Goal: Task Accomplishment & Management: Complete application form

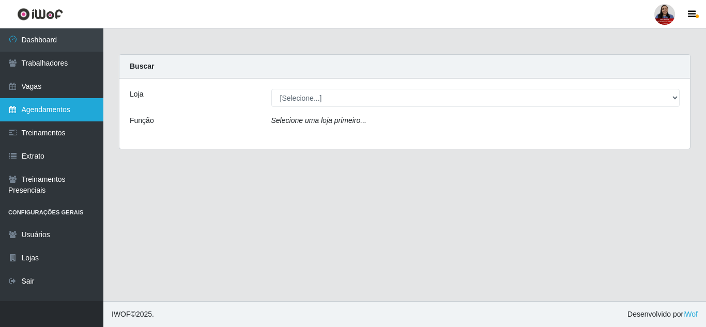
click at [69, 107] on link "Agendamentos" at bounding box center [51, 109] width 103 height 23
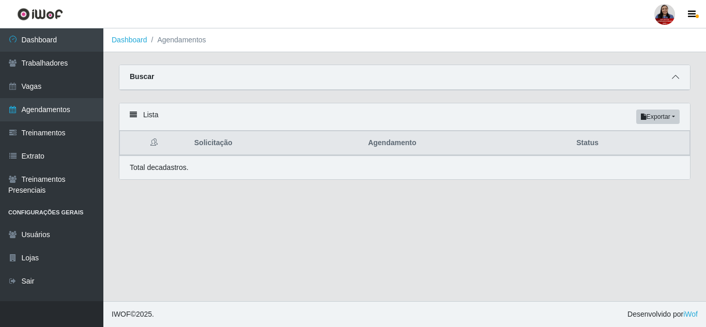
click at [677, 75] on icon at bounding box center [675, 76] width 7 height 7
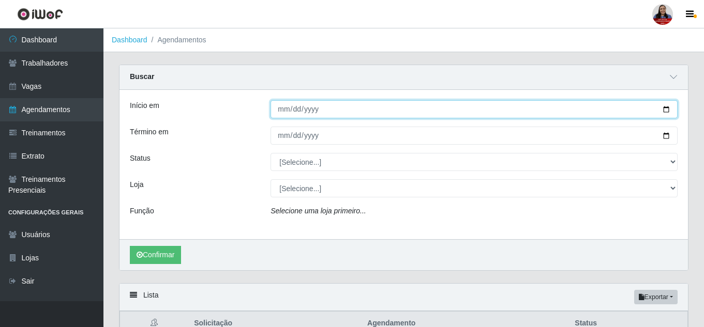
click at [664, 113] on input "Início em" at bounding box center [473, 109] width 407 height 18
type input "[DATE]"
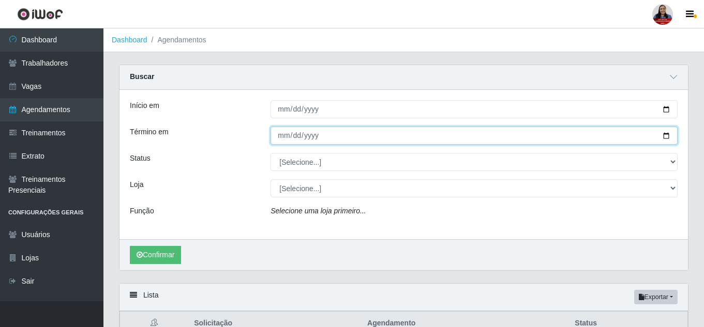
drag, startPoint x: 667, startPoint y: 138, endPoint x: 573, endPoint y: 153, distance: 95.7
click at [666, 138] on input "Término em" at bounding box center [473, 136] width 407 height 18
type input "[DATE]"
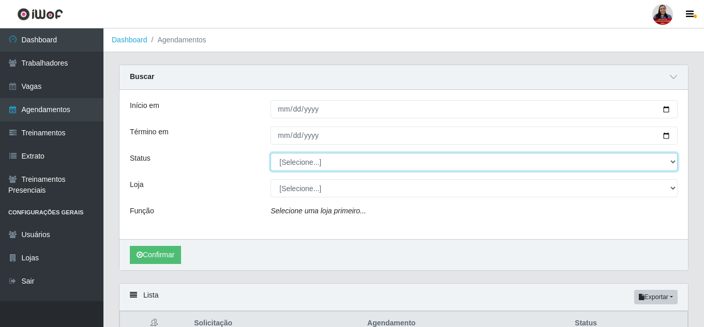
click at [324, 158] on select "[Selecione...] AGENDADO AGUARDANDO LIBERAR EM ANDAMENTO EM REVISÃO FINALIZADO C…" at bounding box center [473, 162] width 407 height 18
select select "FINALIZADO"
click at [270, 154] on select "[Selecione...] AGENDADO AGUARDANDO LIBERAR EM ANDAMENTO EM REVISÃO FINALIZADO C…" at bounding box center [473, 162] width 407 height 18
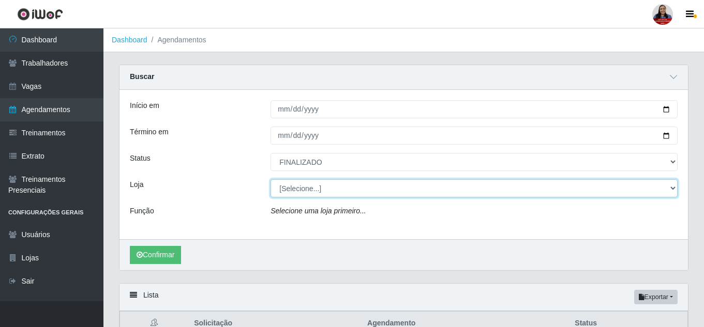
click at [297, 190] on select "[Selecione...] Hiper Queiroz - Alto da Conceição Hiper Queiroz - Boa Vista Hipe…" at bounding box center [473, 188] width 407 height 18
select select "225"
click at [270, 180] on select "[Selecione...] Hiper Queiroz - Alto da Conceição Hiper Queiroz - Boa Vista Hipe…" at bounding box center [473, 188] width 407 height 18
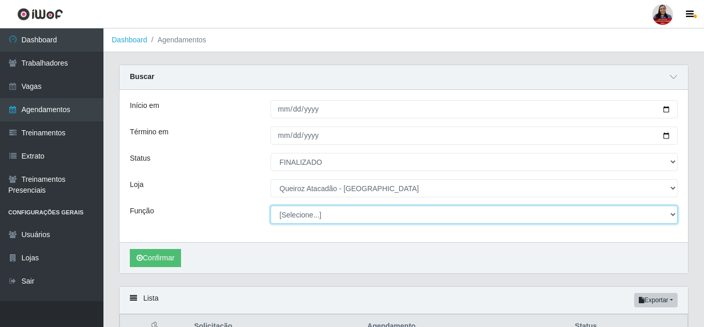
click at [305, 222] on select "[Selecione...] Auxiliar de Depósito Auxiliar de Depósito + Auxiliar de Depósito…" at bounding box center [473, 215] width 407 height 18
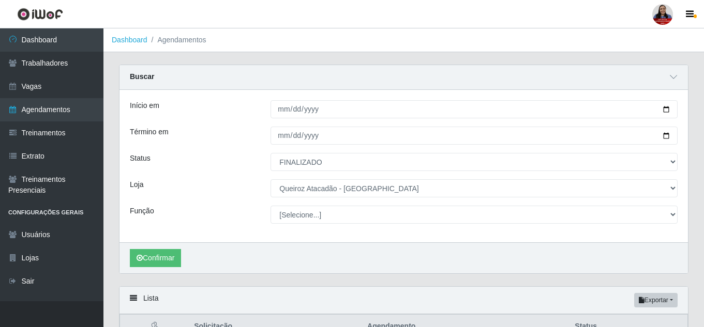
click at [212, 201] on div "Início em 2025-09-25 Término em 2025-09-25 Status [Selecione...] AGENDADO AGUAR…" at bounding box center [403, 166] width 568 height 153
click at [178, 262] on button "Confirmar" at bounding box center [155, 258] width 51 height 18
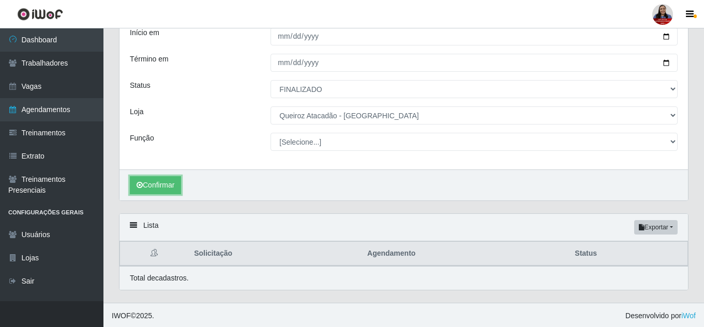
scroll to position [75, 0]
click at [163, 187] on button "Confirmar" at bounding box center [155, 184] width 51 height 18
click at [171, 174] on div "Confirmar" at bounding box center [403, 183] width 568 height 31
click at [168, 179] on button "Confirmar" at bounding box center [155, 184] width 51 height 18
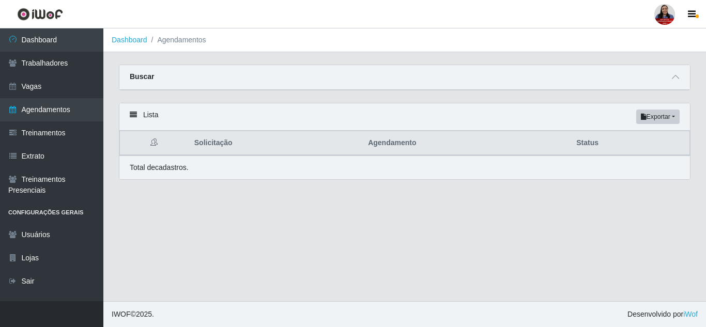
select select "FINALIZADO"
select select "225"
click at [677, 77] on icon at bounding box center [675, 76] width 7 height 7
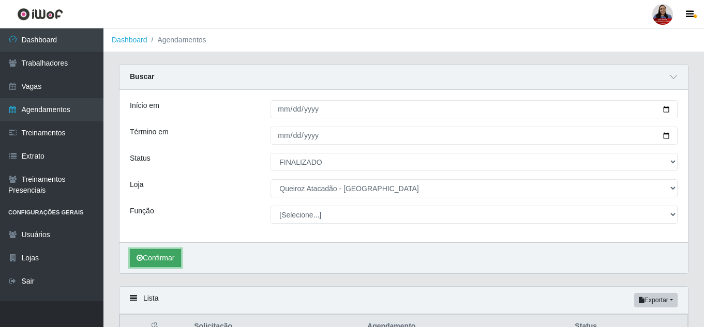
click at [171, 251] on button "Confirmar" at bounding box center [155, 258] width 51 height 18
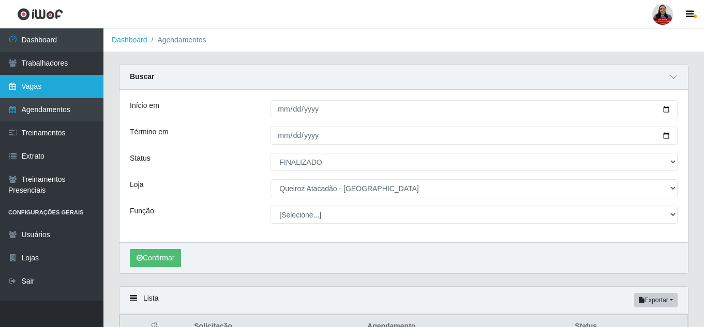
click at [56, 83] on link "Vagas" at bounding box center [51, 86] width 103 height 23
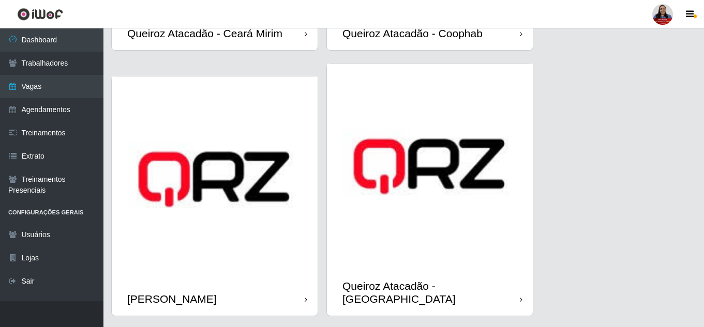
scroll to position [1086, 0]
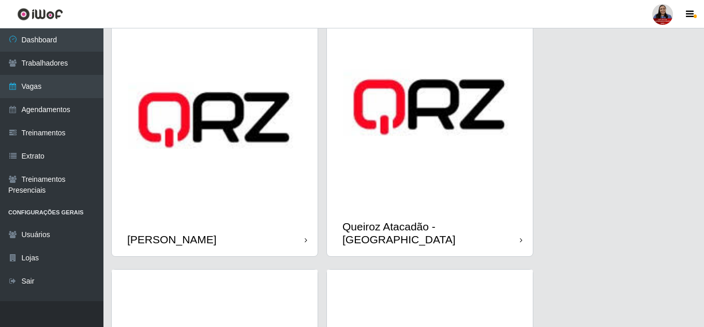
click at [478, 121] on img at bounding box center [430, 107] width 206 height 206
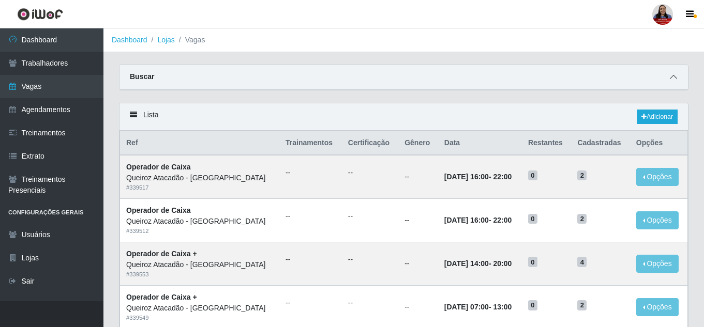
click at [675, 76] on icon at bounding box center [673, 76] width 7 height 7
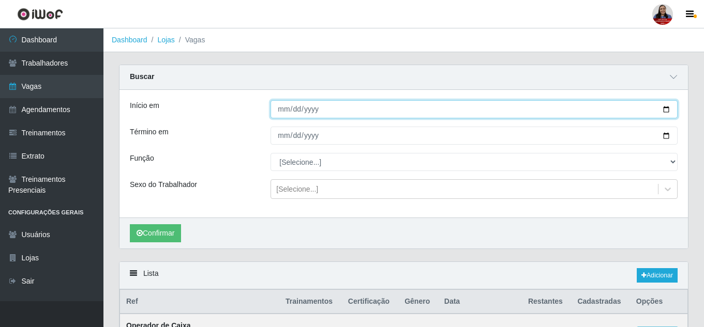
click at [668, 110] on input "Início em" at bounding box center [473, 109] width 407 height 18
type input "[DATE]"
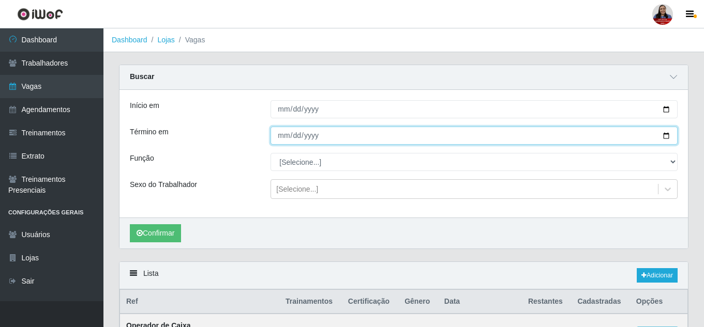
click at [666, 133] on input "Término em" at bounding box center [473, 136] width 407 height 18
type input "[DATE]"
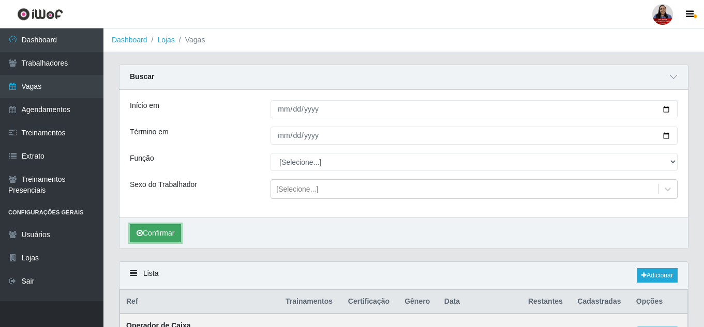
click at [179, 235] on button "Confirmar" at bounding box center [155, 233] width 51 height 18
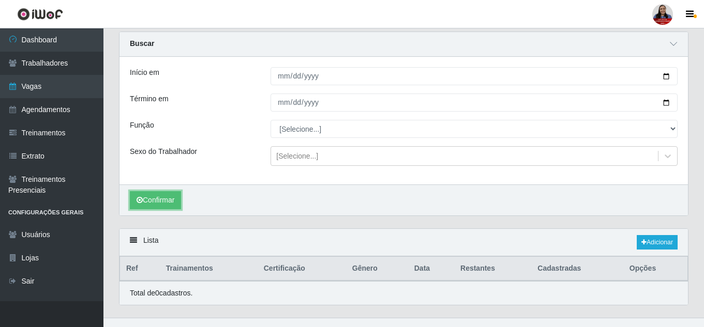
scroll to position [50, 0]
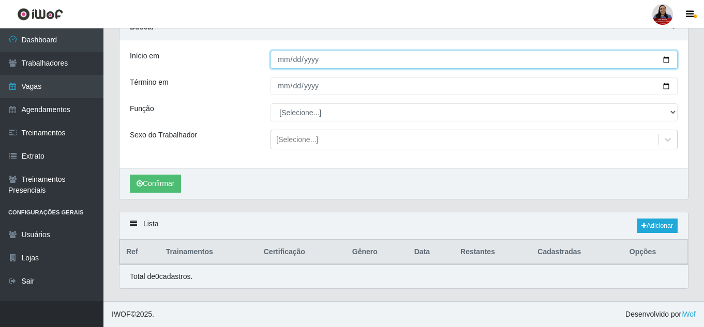
drag, startPoint x: 663, startPoint y: 62, endPoint x: 657, endPoint y: 66, distance: 7.5
click at [663, 62] on input "[DATE]" at bounding box center [473, 60] width 407 height 18
type input "[DATE]"
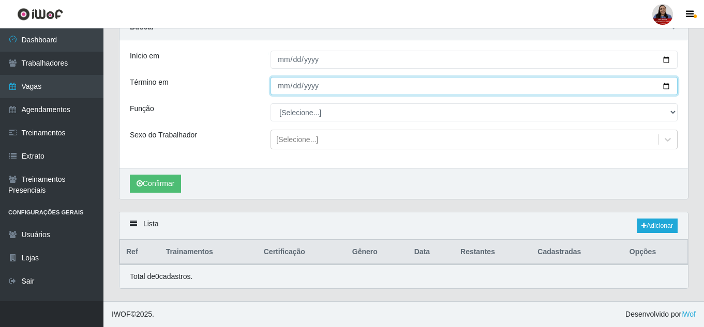
click at [664, 86] on input "[DATE]" at bounding box center [473, 86] width 407 height 18
type input "[DATE]"
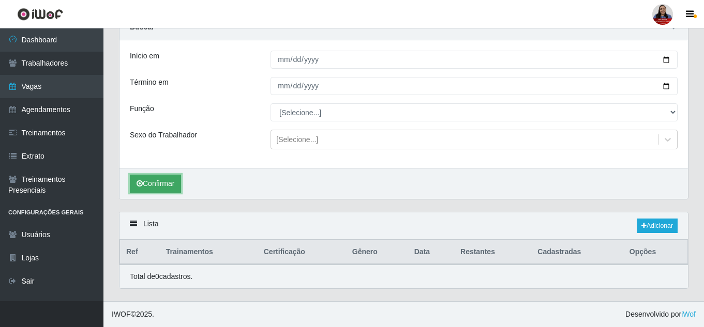
click at [160, 185] on button "Confirmar" at bounding box center [155, 184] width 51 height 18
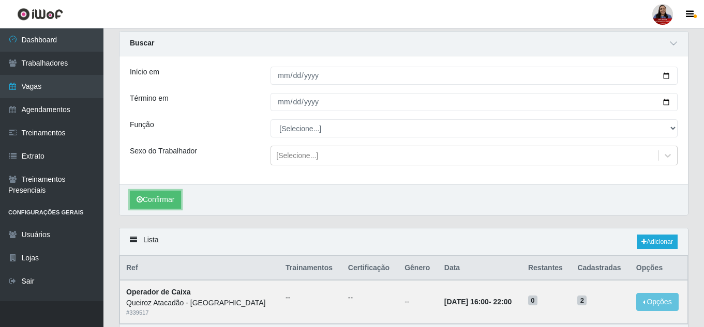
scroll to position [52, 0]
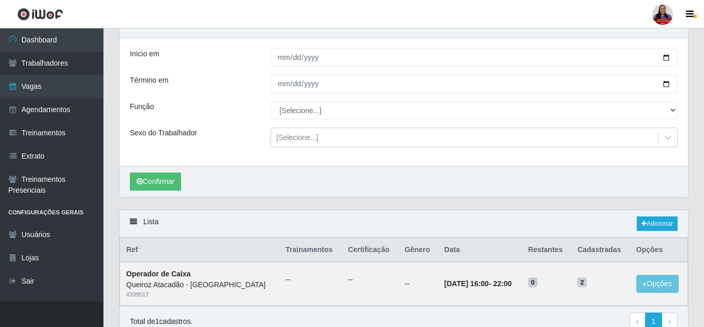
click at [463, 192] on div "Confirmar" at bounding box center [403, 181] width 568 height 31
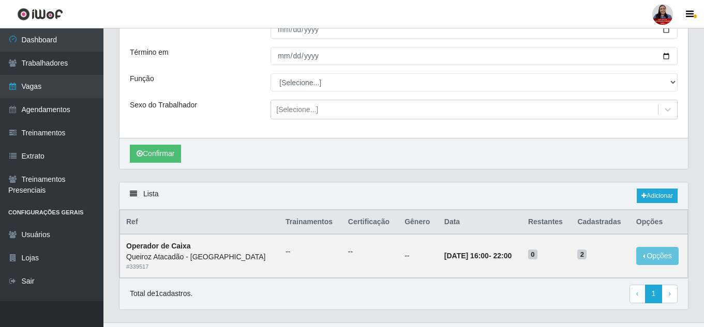
scroll to position [101, 0]
